Goal: Task Accomplishment & Management: Use online tool/utility

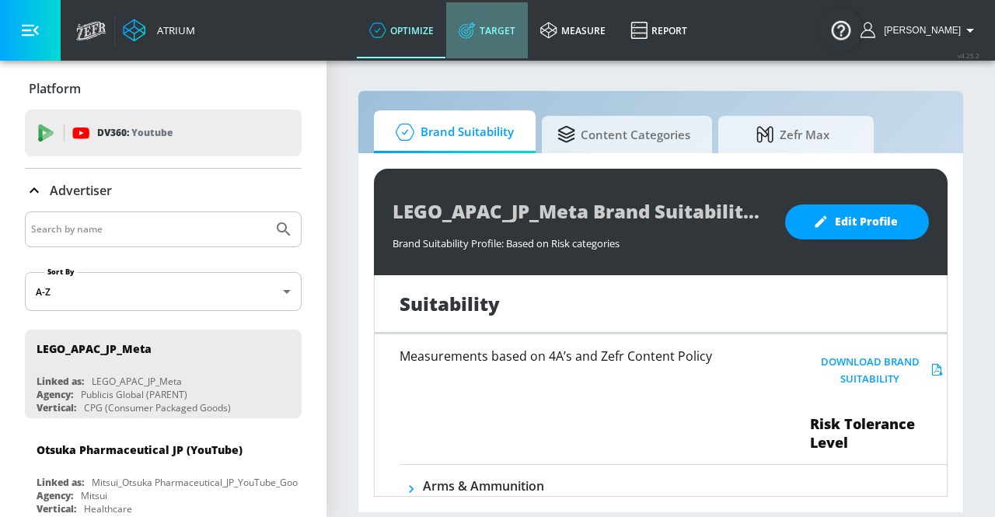
click at [514, 46] on link "Target" at bounding box center [487, 30] width 82 height 56
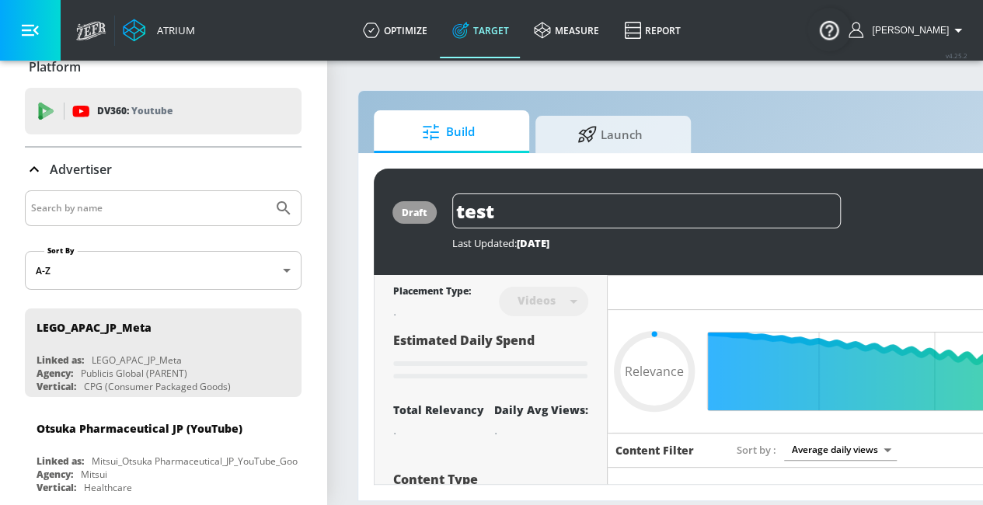
type input "0.05"
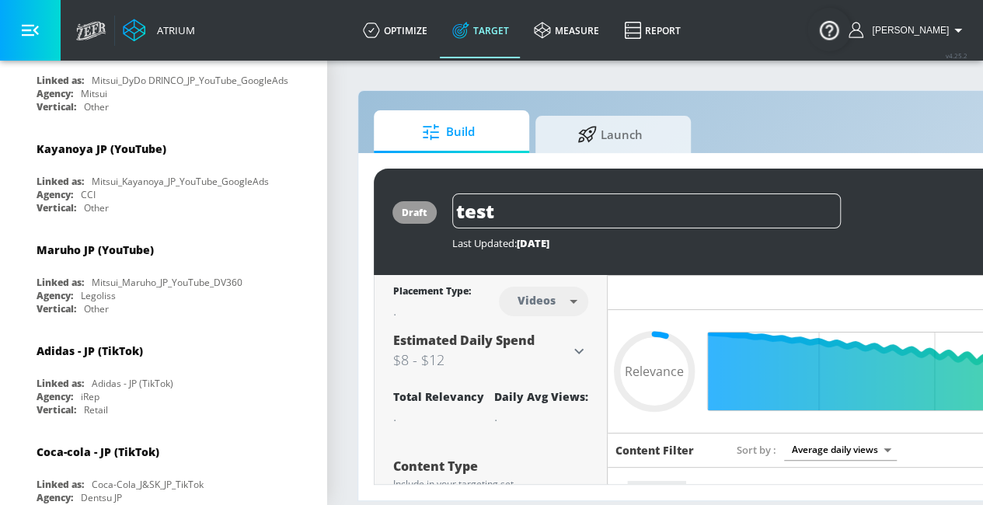
scroll to position [4117, 0]
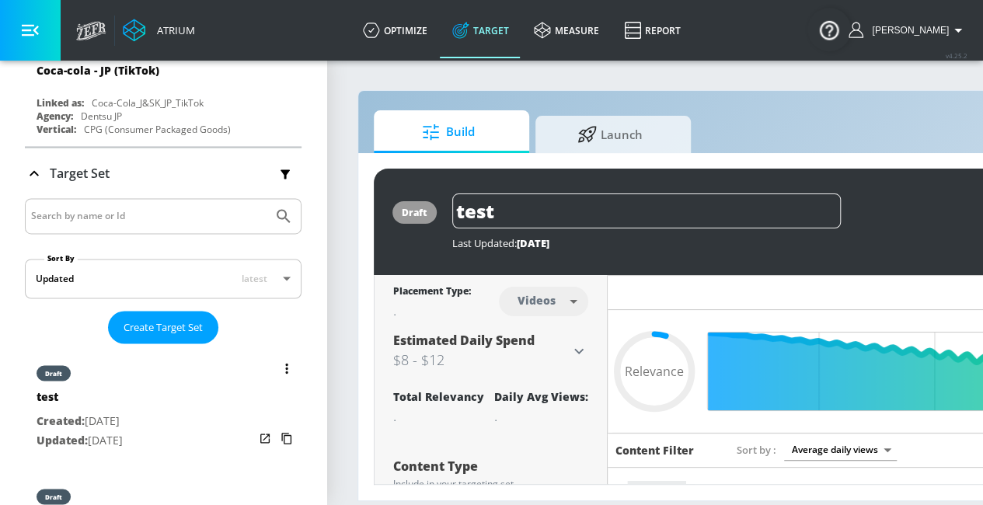
click at [123, 350] on div "draft" at bounding box center [80, 369] width 86 height 39
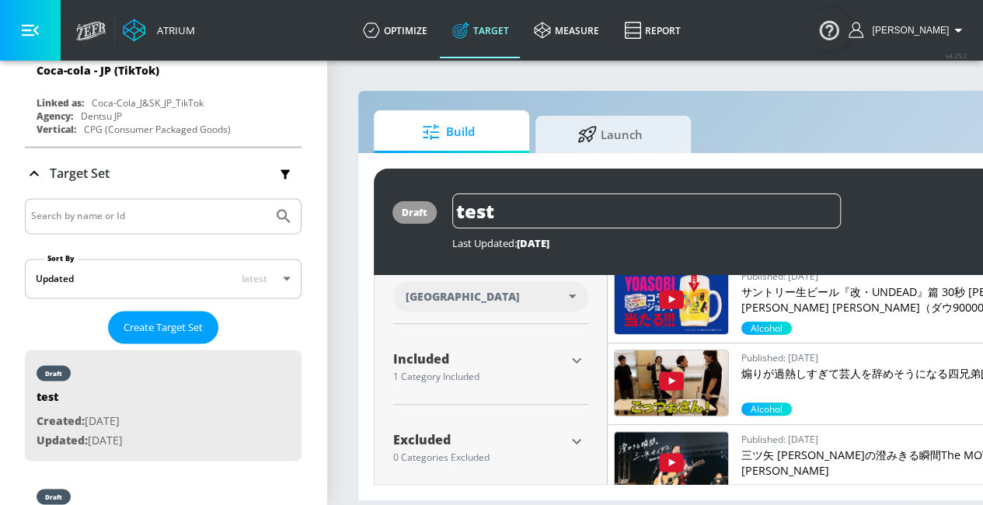
scroll to position [451, 0]
click at [570, 359] on icon "button" at bounding box center [576, 360] width 19 height 19
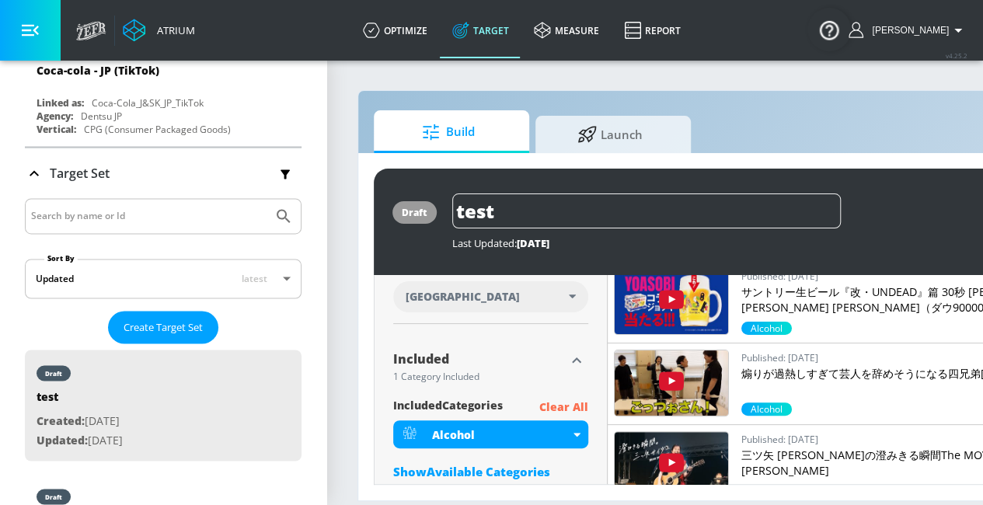
click at [569, 402] on p "Clear All" at bounding box center [563, 407] width 49 height 19
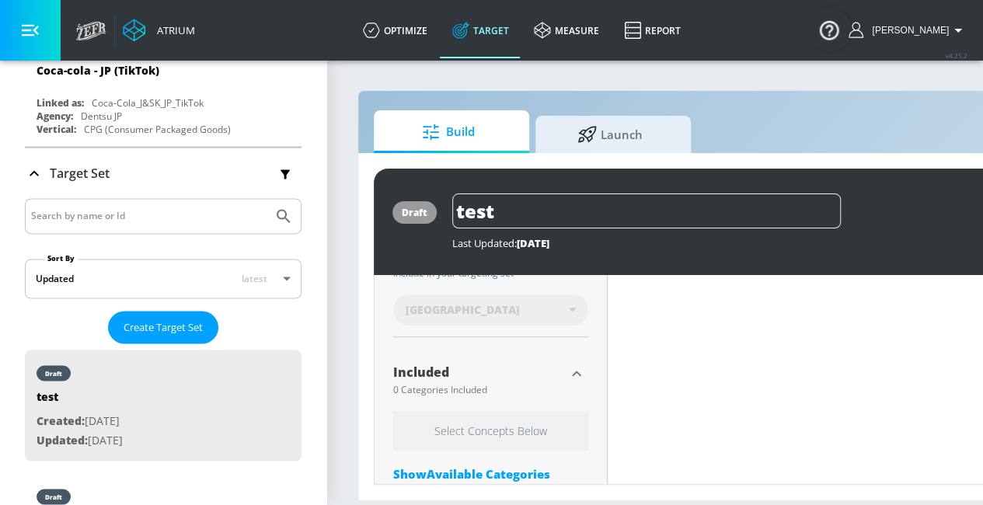
scroll to position [464, 0]
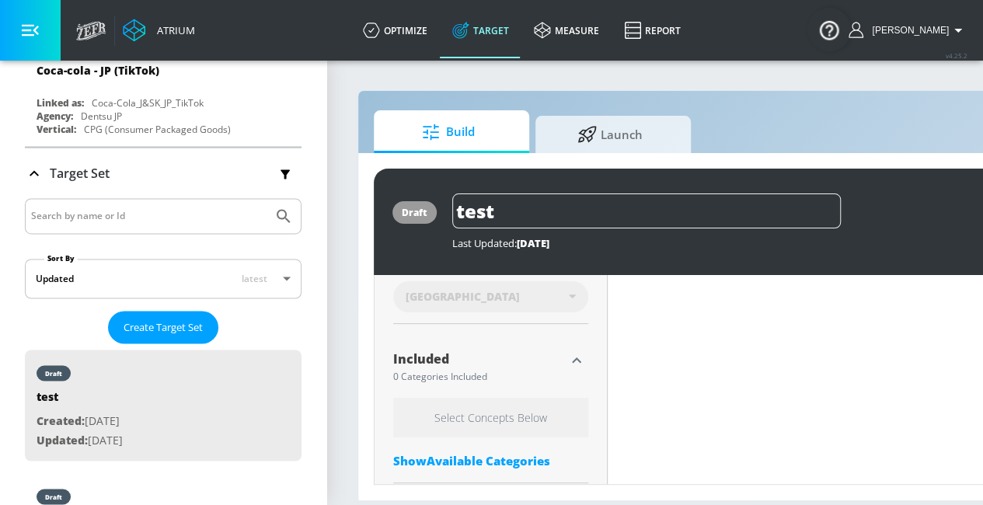
click at [487, 453] on div "Show Available Categories" at bounding box center [490, 461] width 195 height 16
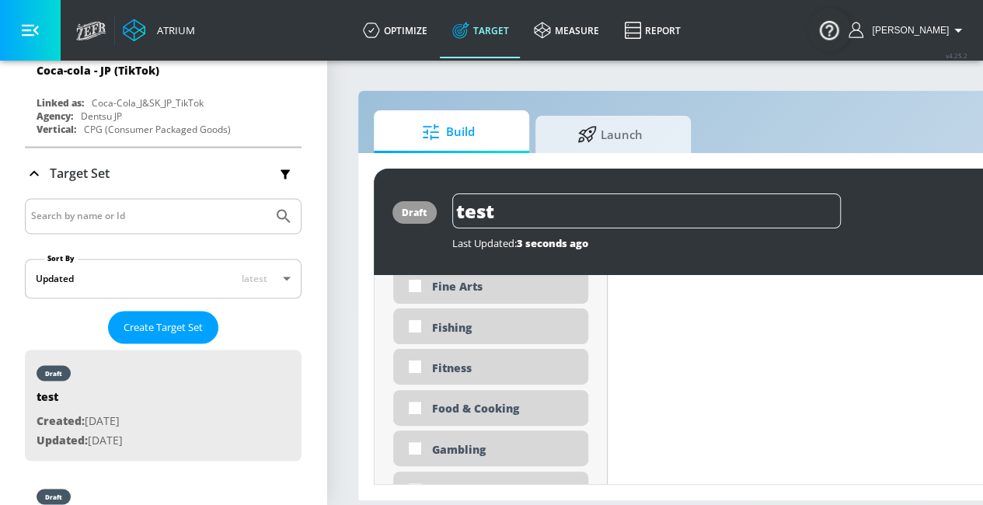
scroll to position [1925, 0]
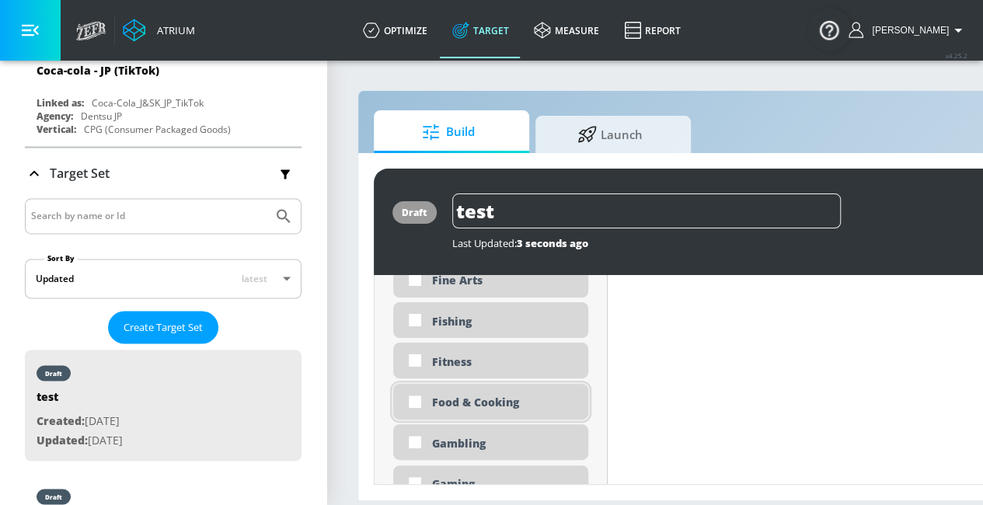
click at [457, 397] on div "Food & Cooking" at bounding box center [504, 402] width 145 height 15
checkbox input "true"
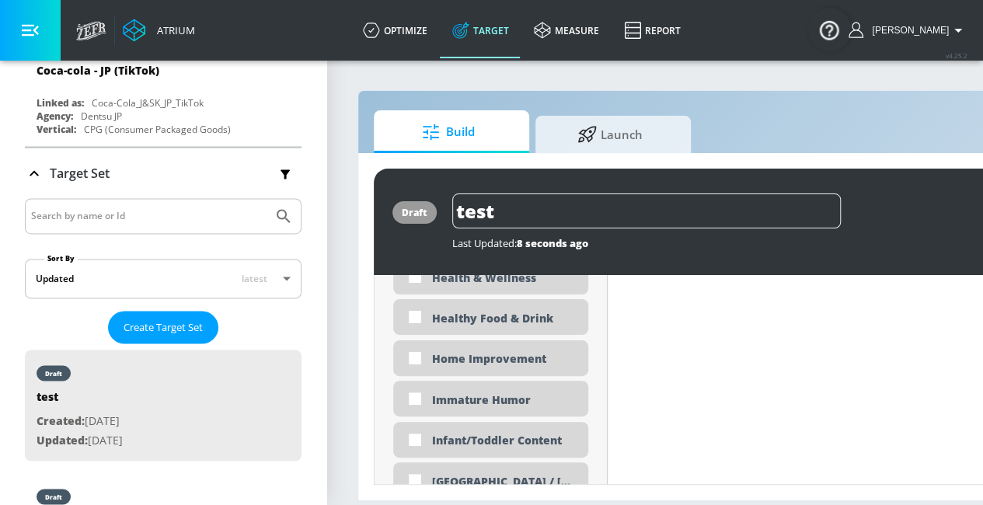
scroll to position [2552, 0]
click at [413, 350] on input "checkbox" at bounding box center [415, 357] width 28 height 28
checkbox input "true"
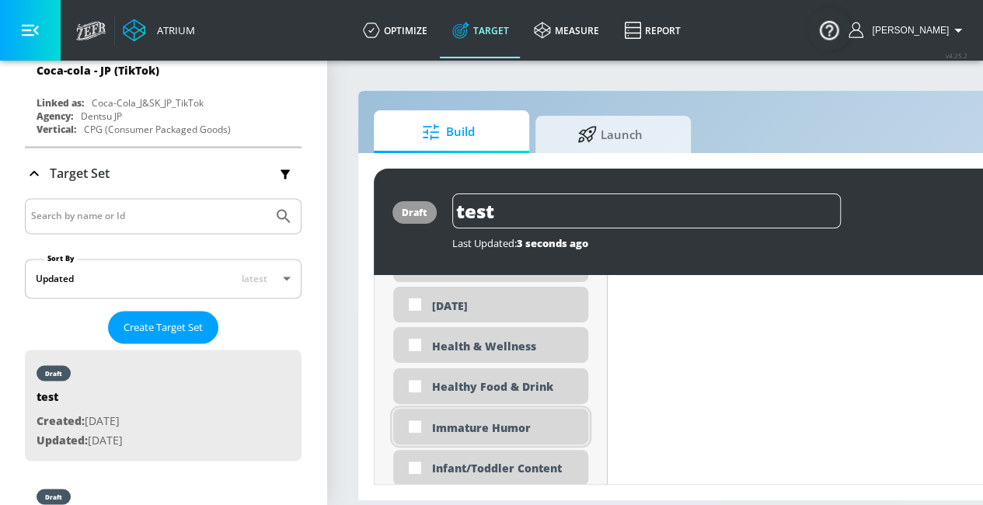
scroll to position [2517, 0]
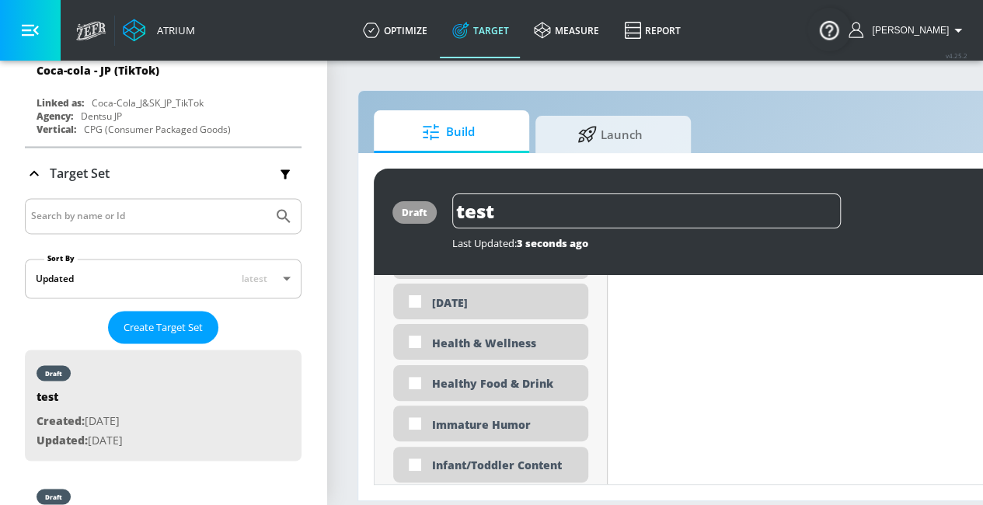
drag, startPoint x: 688, startPoint y: 2, endPoint x: 687, endPoint y: 403, distance: 401.7
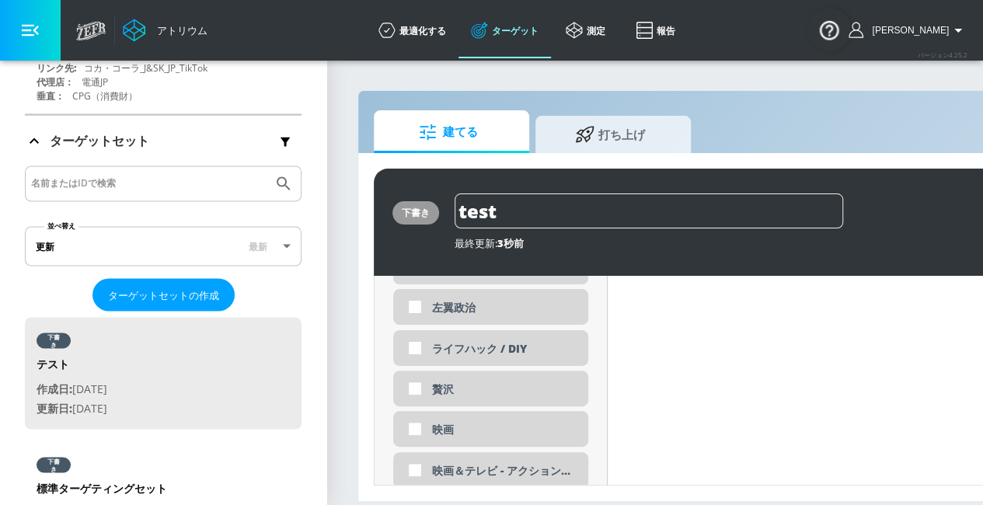
scroll to position [2841, 0]
click at [486, 354] on font "ライフハック / DIY" at bounding box center [479, 348] width 95 height 15
checkbox input "true"
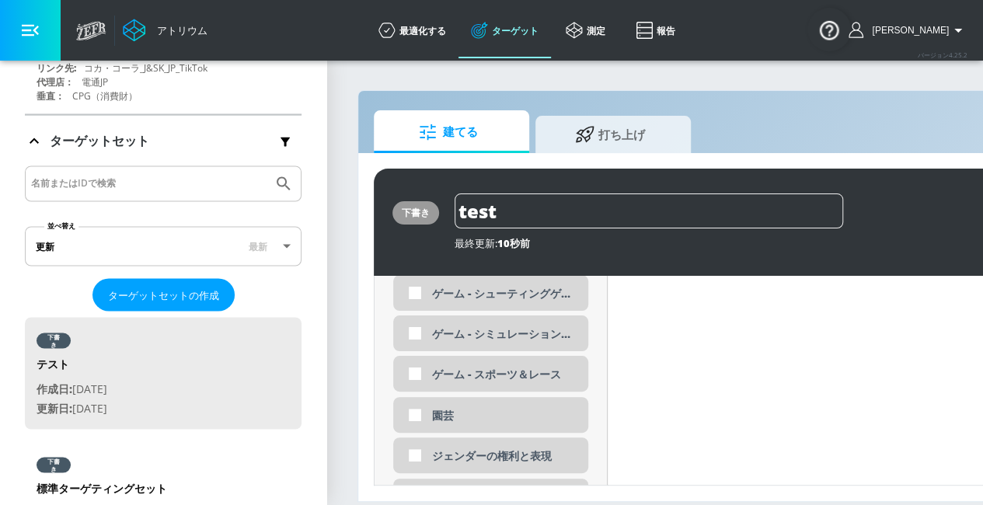
scroll to position [2367, 0]
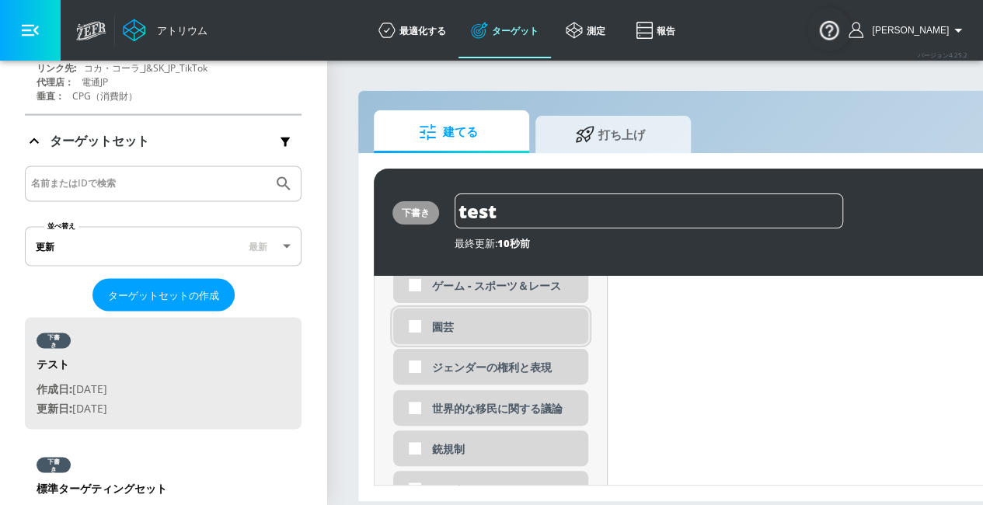
click at [452, 340] on div "園芸" at bounding box center [490, 326] width 195 height 36
checkbox input "true"
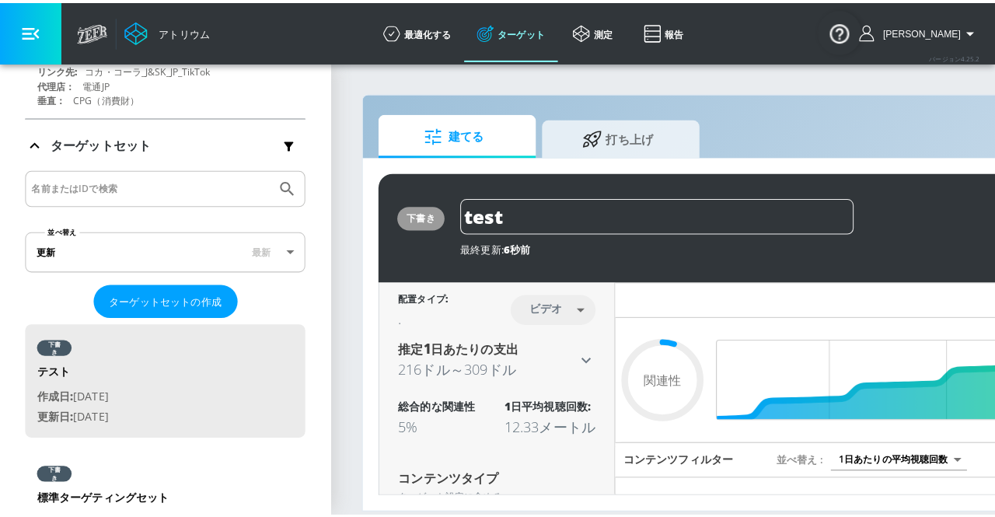
scroll to position [4117, 0]
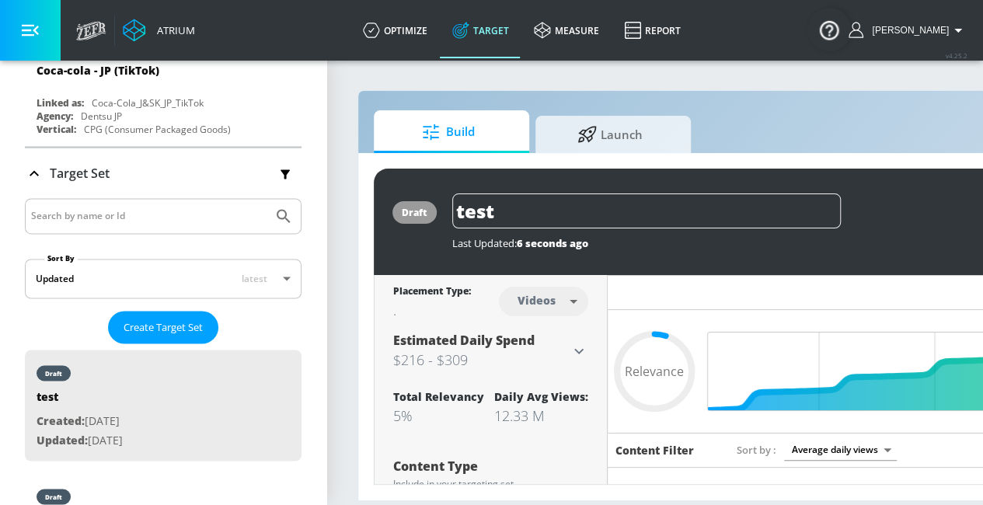
click at [558, 300] on body "Atrium optimize Target measure Report optimize Target measure Report v 4.25.2 […" at bounding box center [491, 252] width 983 height 505
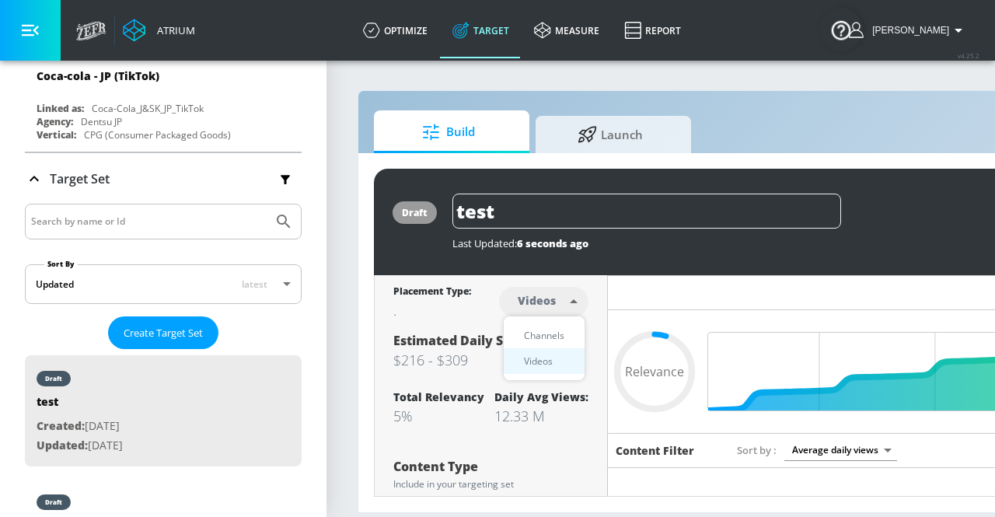
click at [558, 300] on div at bounding box center [497, 258] width 995 height 517
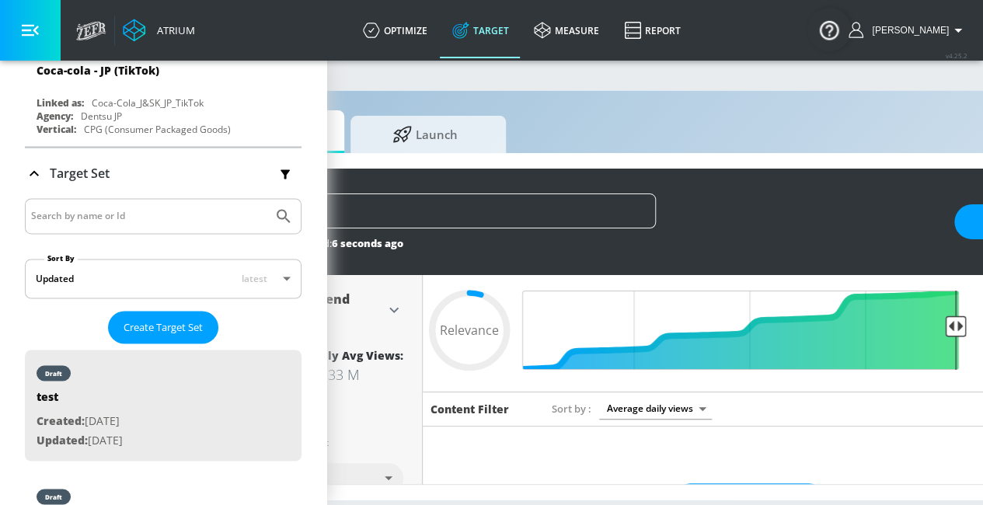
scroll to position [0, 186]
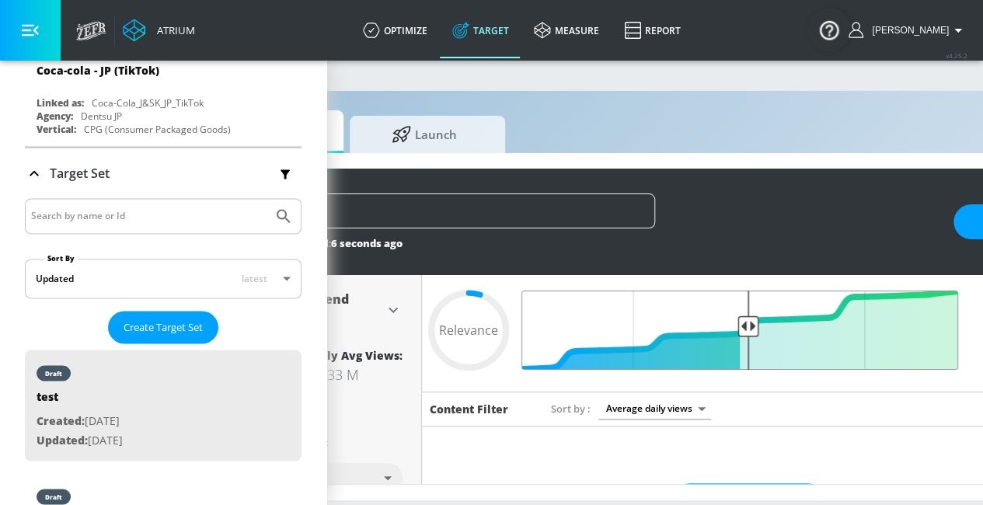
drag, startPoint x: 956, startPoint y: 324, endPoint x: 746, endPoint y: 325, distance: 210.6
click at [746, 325] on input "Final Threshold" at bounding box center [748, 330] width 435 height 79
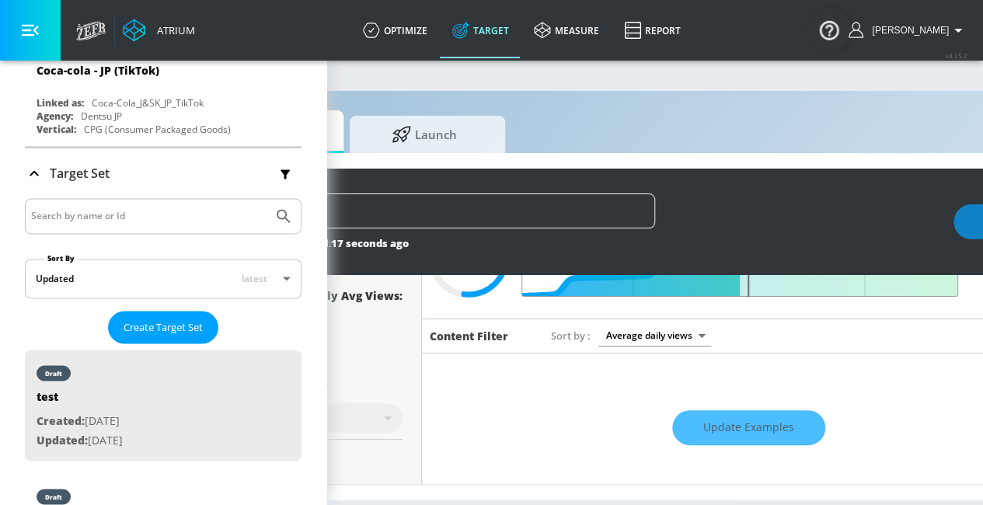
scroll to position [116, 0]
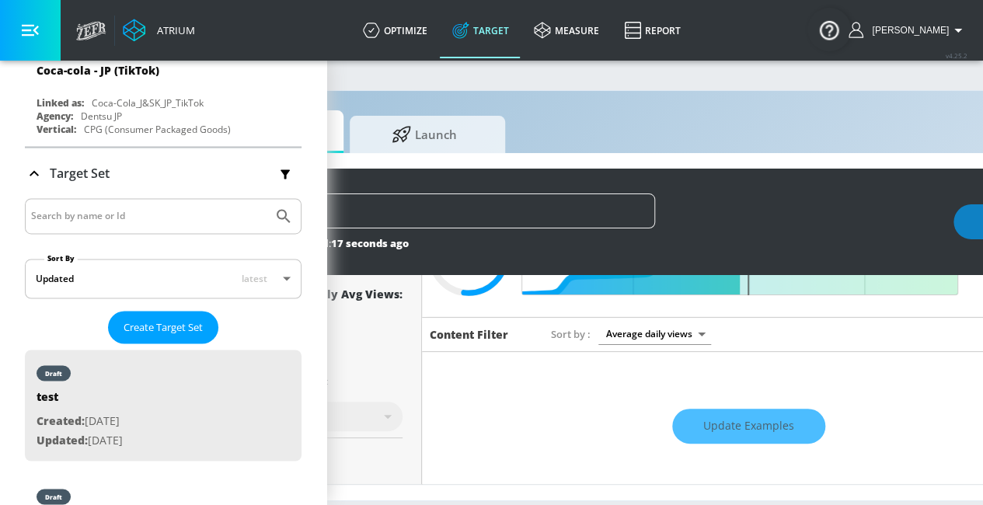
click at [706, 423] on div "Update Examples" at bounding box center [748, 426] width 653 height 54
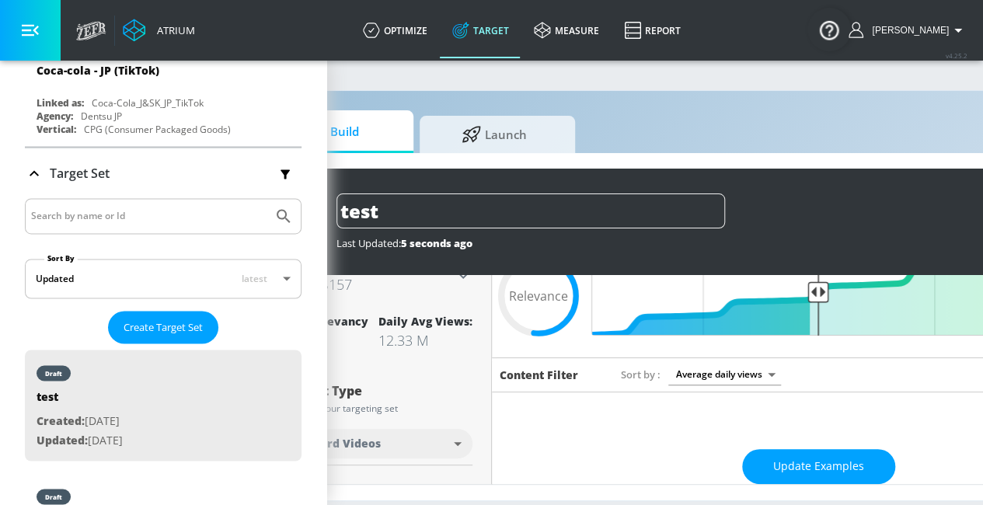
scroll to position [0, 117]
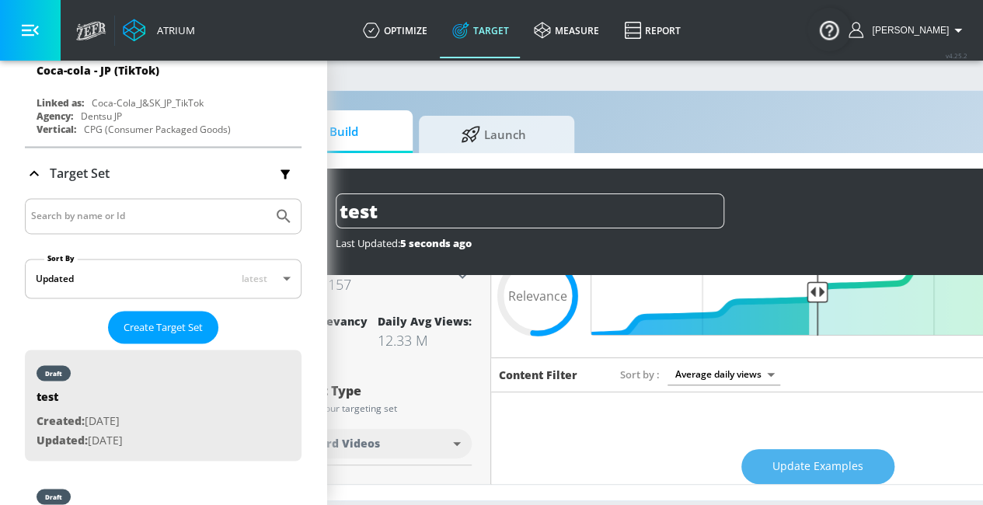
click at [800, 457] on span "Update Examples" at bounding box center [817, 466] width 91 height 19
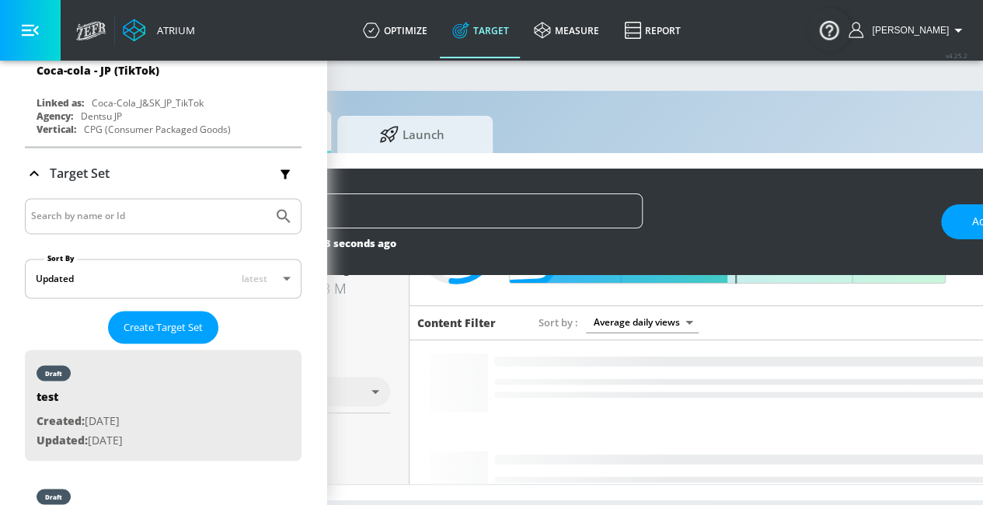
scroll to position [0, 199]
click at [44, 22] on button "button" at bounding box center [30, 30] width 61 height 61
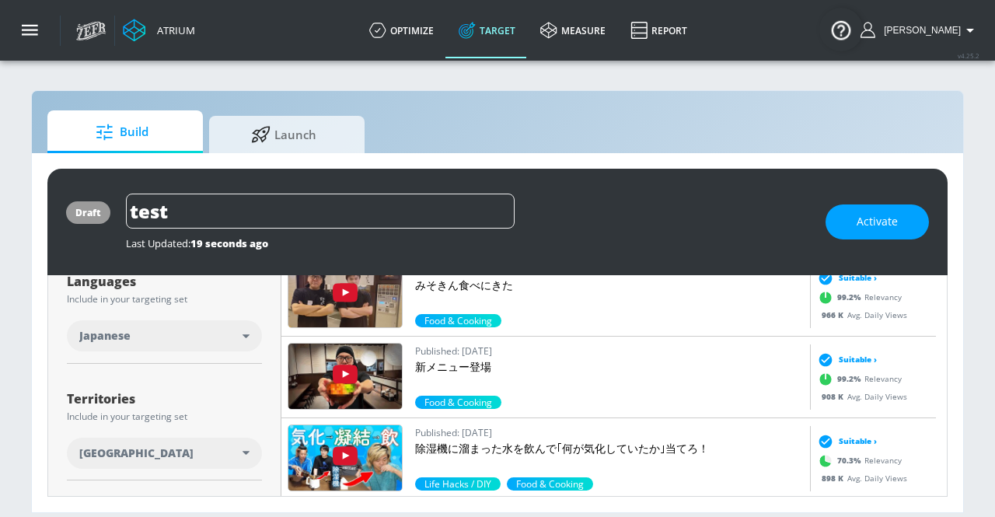
scroll to position [0, 0]
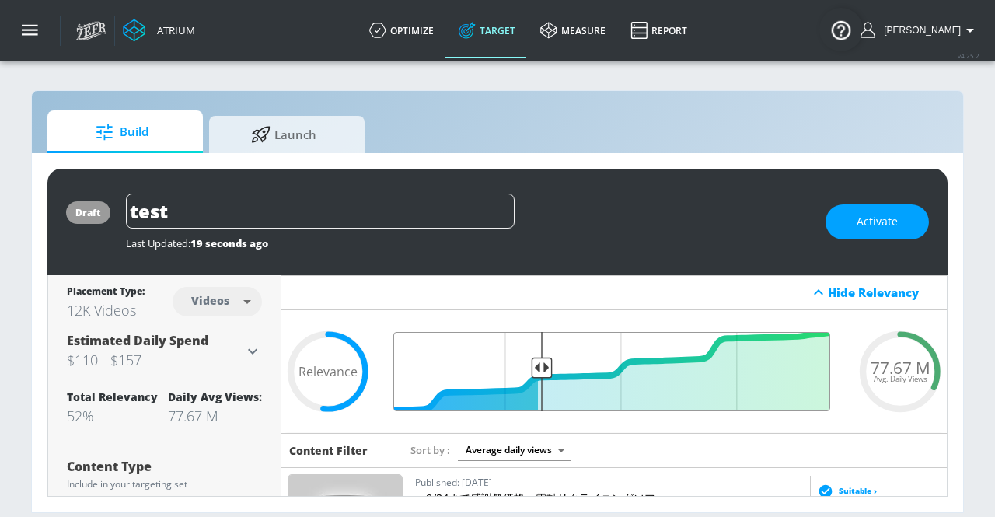
drag, startPoint x: 608, startPoint y: 368, endPoint x: 535, endPoint y: 369, distance: 72.3
click at [535, 369] on input "Final Threshold" at bounding box center [614, 371] width 448 height 79
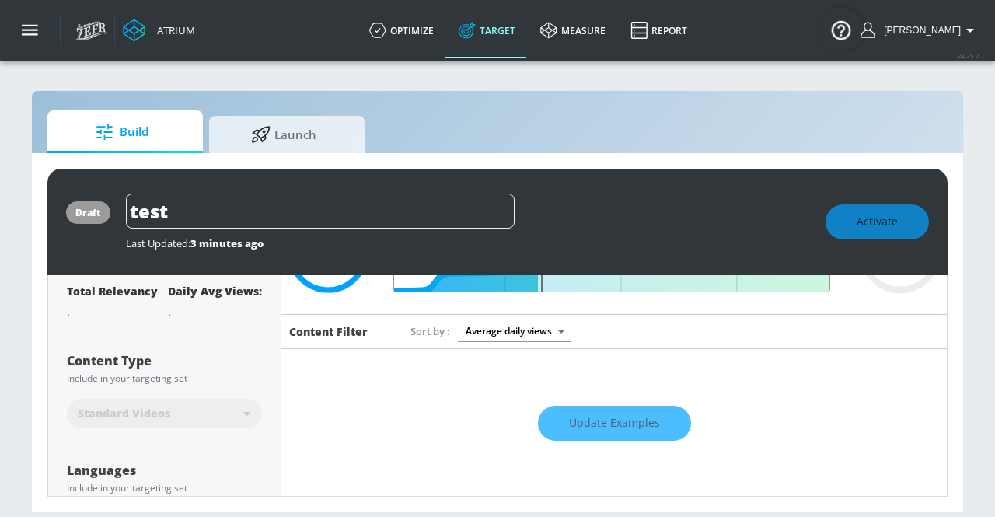
scroll to position [135, 0]
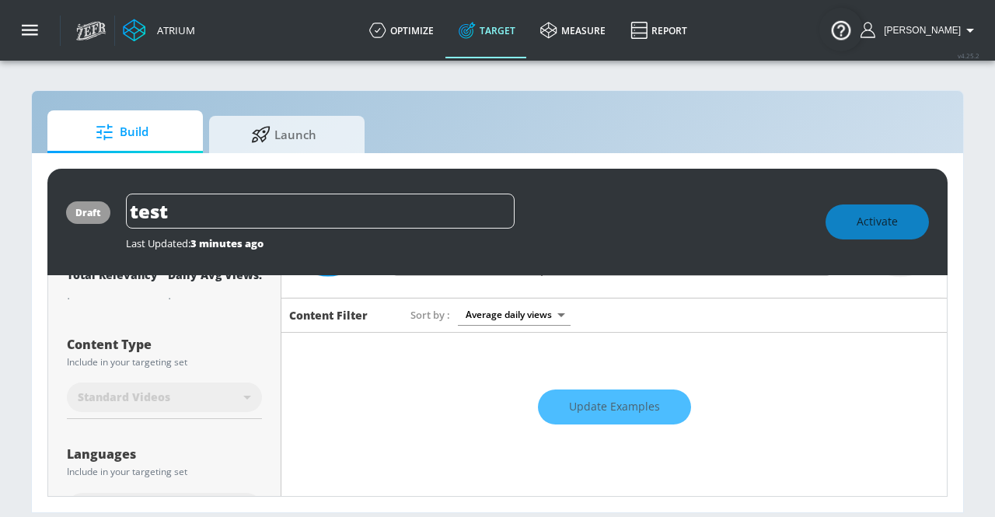
click at [566, 393] on div "Update Examples" at bounding box center [613, 407] width 665 height 54
click at [555, 405] on div "Update Examples" at bounding box center [613, 407] width 665 height 54
click at [597, 402] on div "Update Examples" at bounding box center [613, 407] width 665 height 54
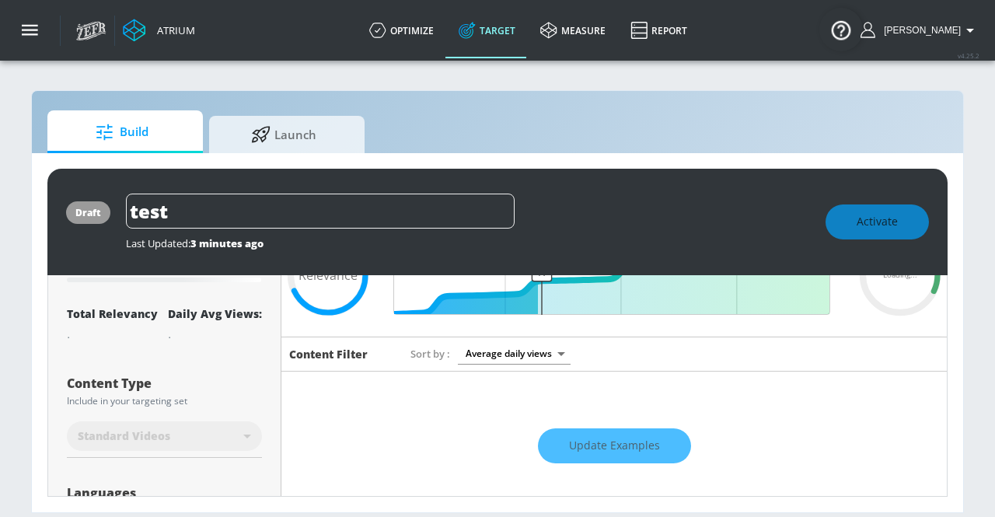
scroll to position [98, 0]
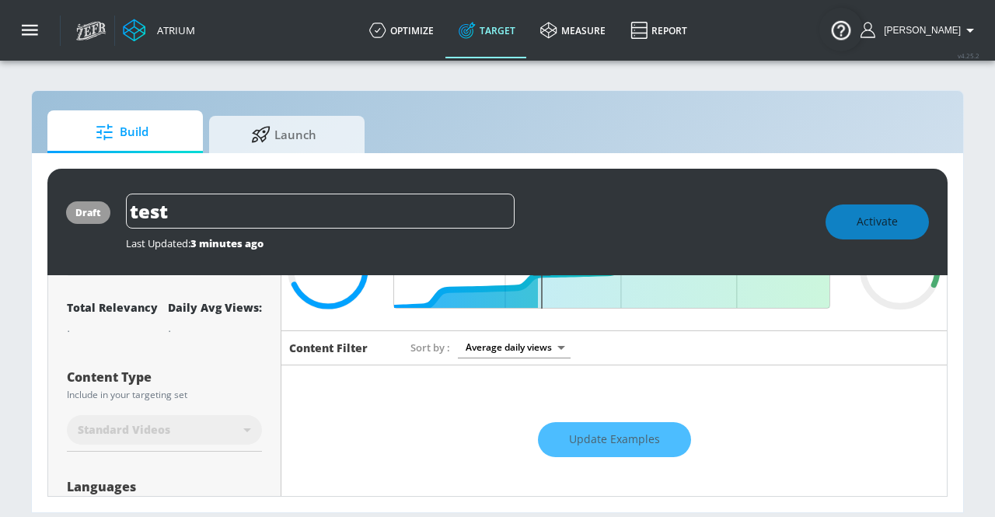
click at [584, 450] on div "Update Examples" at bounding box center [613, 440] width 665 height 54
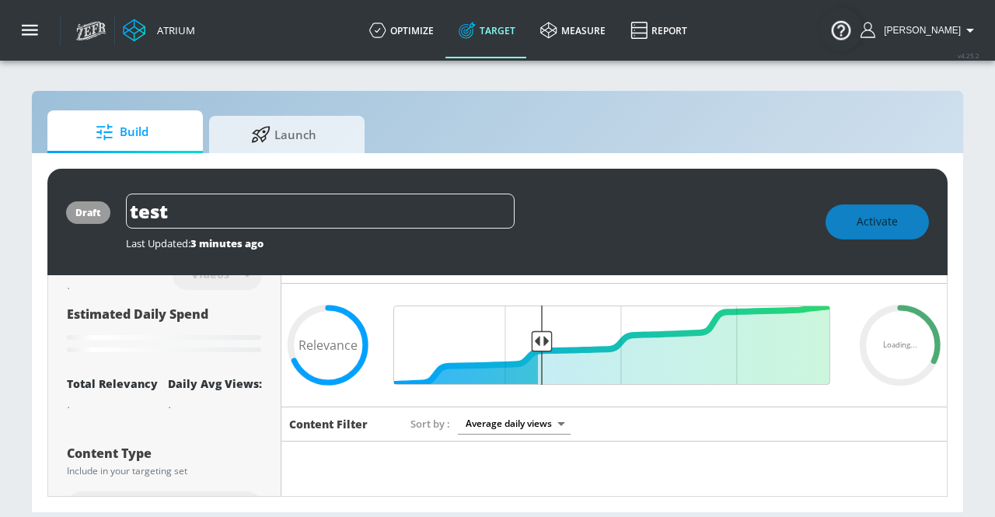
scroll to position [26, 0]
drag, startPoint x: 536, startPoint y: 329, endPoint x: 488, endPoint y: 340, distance: 49.4
click at [488, 340] on input "Final Threshold" at bounding box center [614, 344] width 448 height 79
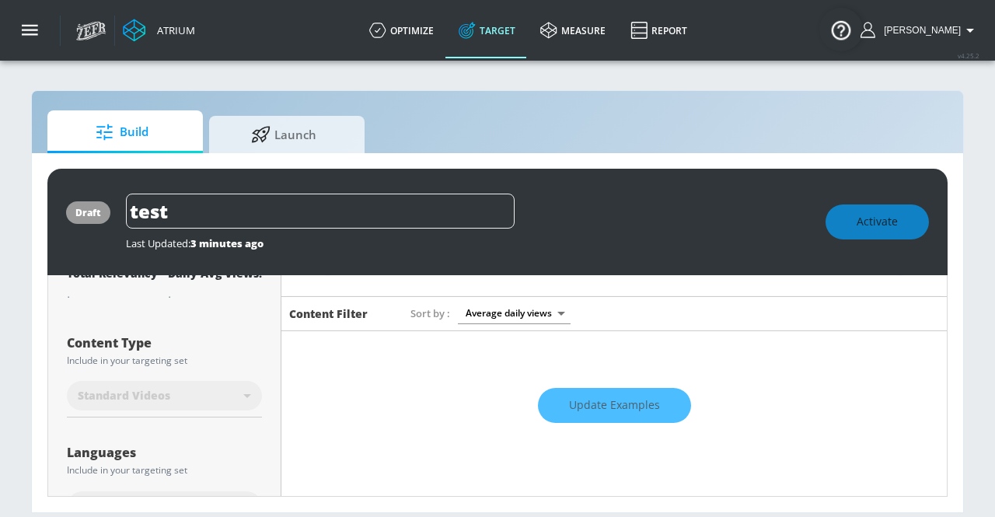
scroll to position [135, 0]
click at [558, 396] on div "Update Examples" at bounding box center [613, 407] width 665 height 54
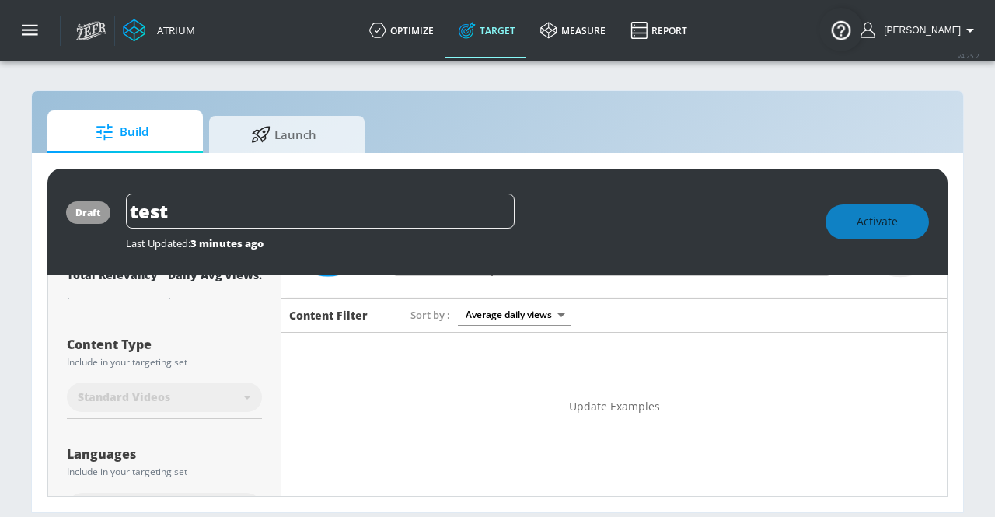
type input "0.68"
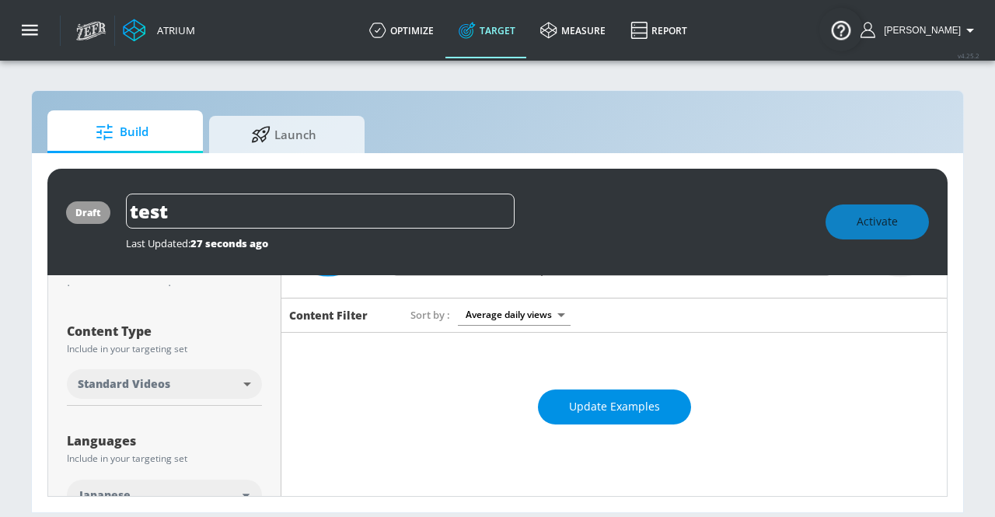
scroll to position [123, 0]
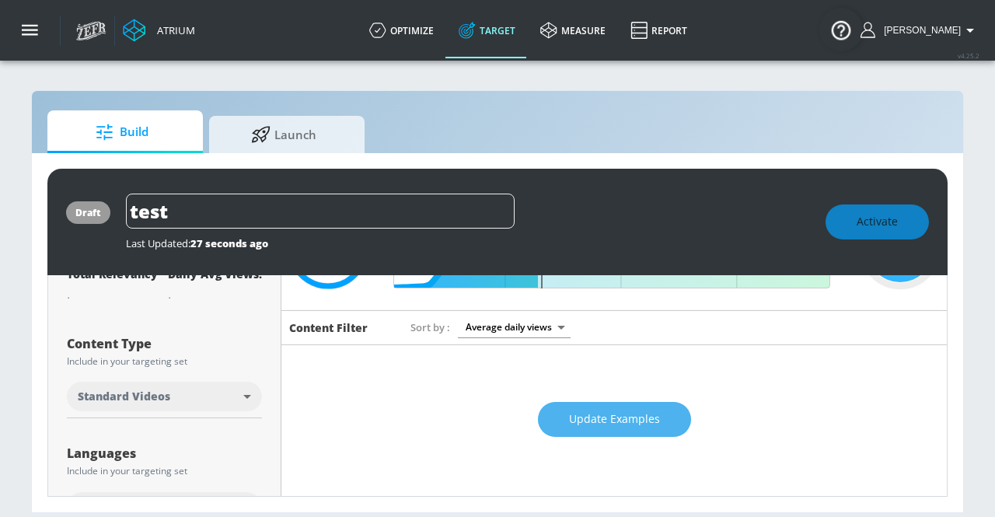
click at [589, 413] on span "Update Examples" at bounding box center [614, 418] width 91 height 19
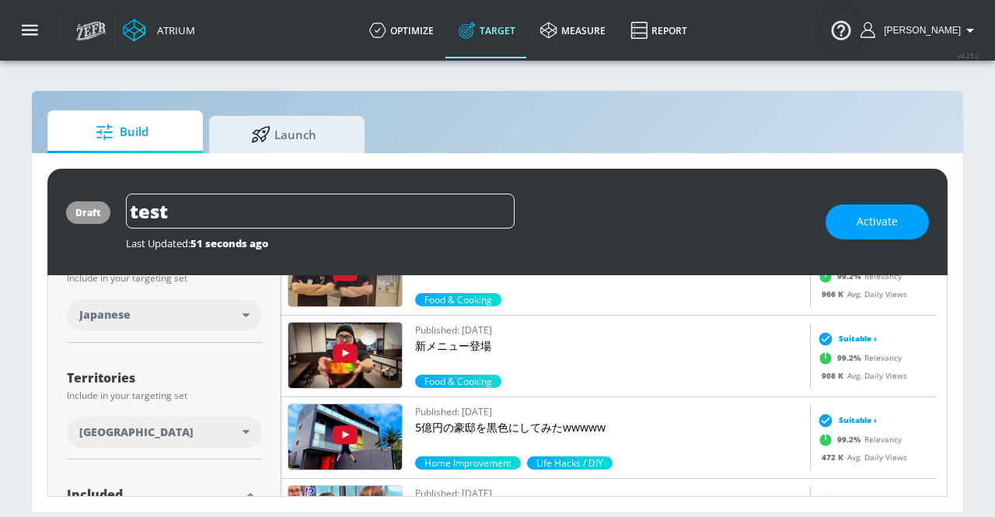
scroll to position [0, 0]
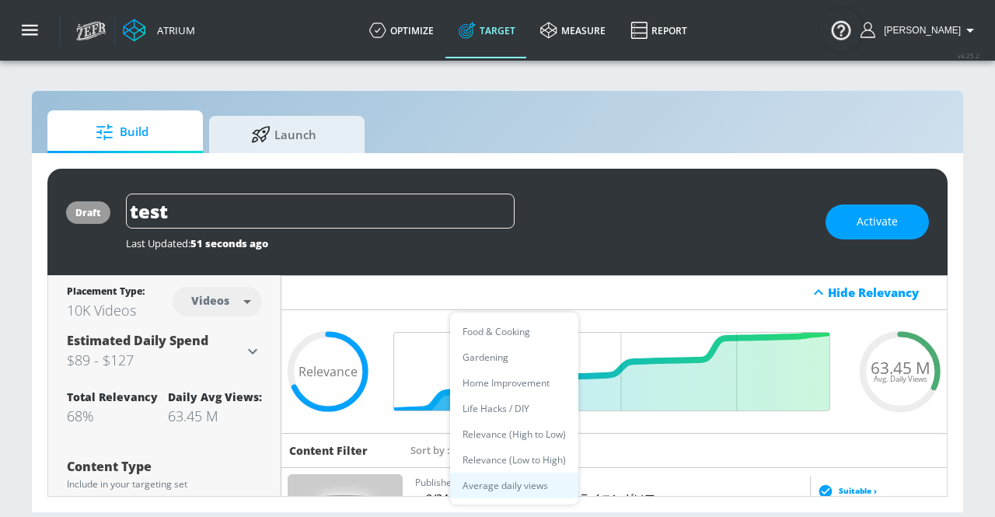
click at [527, 448] on body "Atrium optimize Target measure Report optimize Target measure Report v 4.25.2 […" at bounding box center [497, 258] width 995 height 517
click at [500, 413] on li "Life Hacks / DIY" at bounding box center [514, 408] width 128 height 26
type input "fea4ad78-038f-488a-ae1d-6105dd143397"
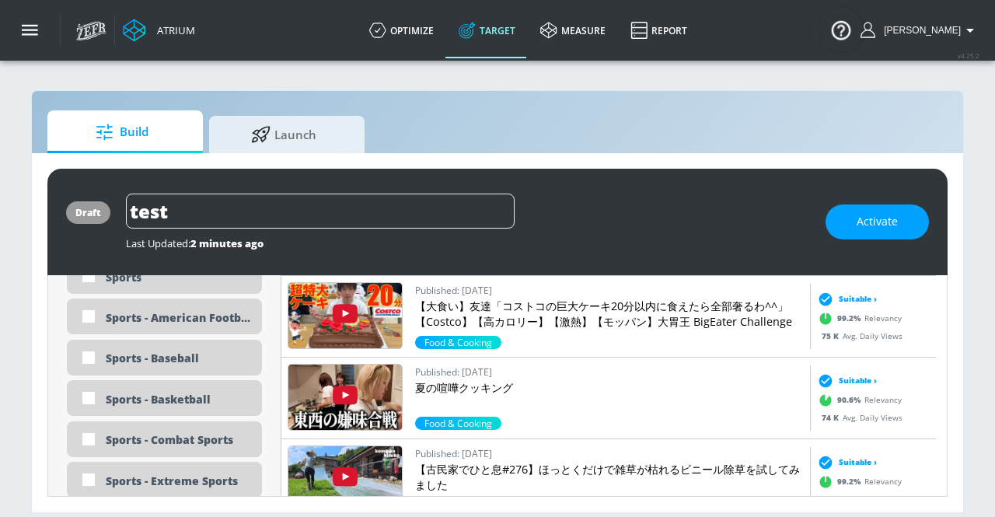
scroll to position [4954, 0]
